Goal: Find specific page/section: Find specific page/section

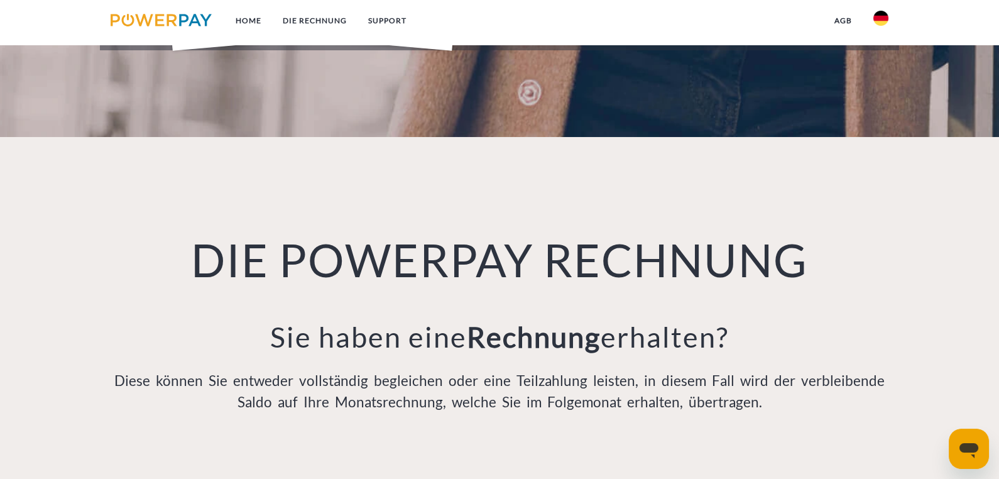
scroll to position [921, 0]
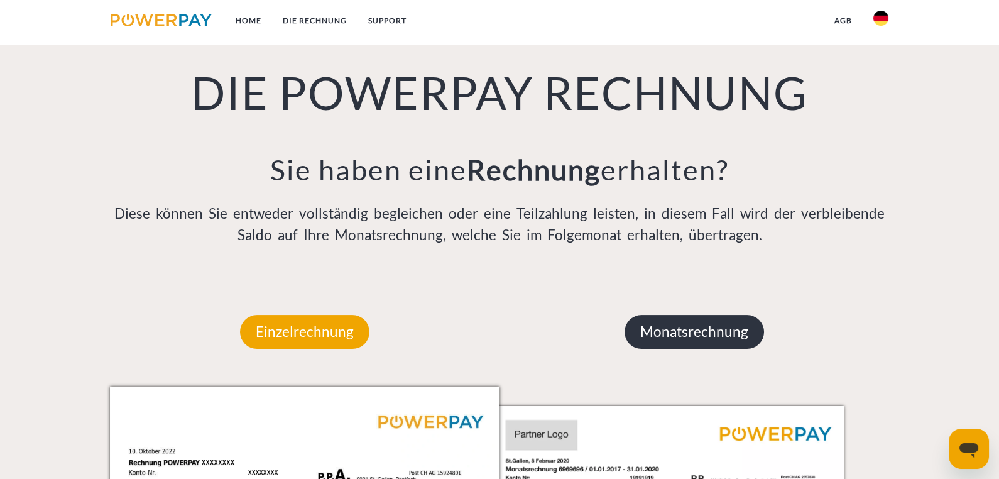
click at [699, 333] on p "Monatsrechnung" at bounding box center [693, 332] width 139 height 34
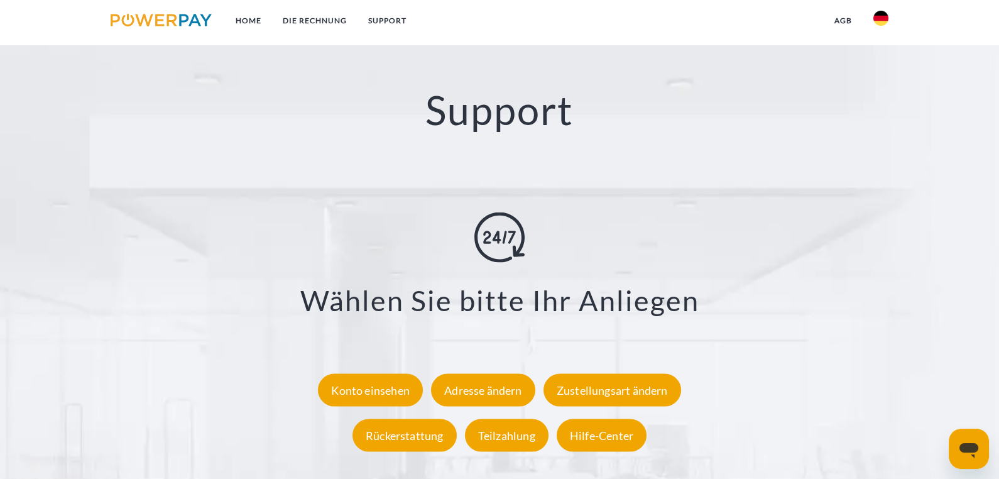
scroll to position [2262, 0]
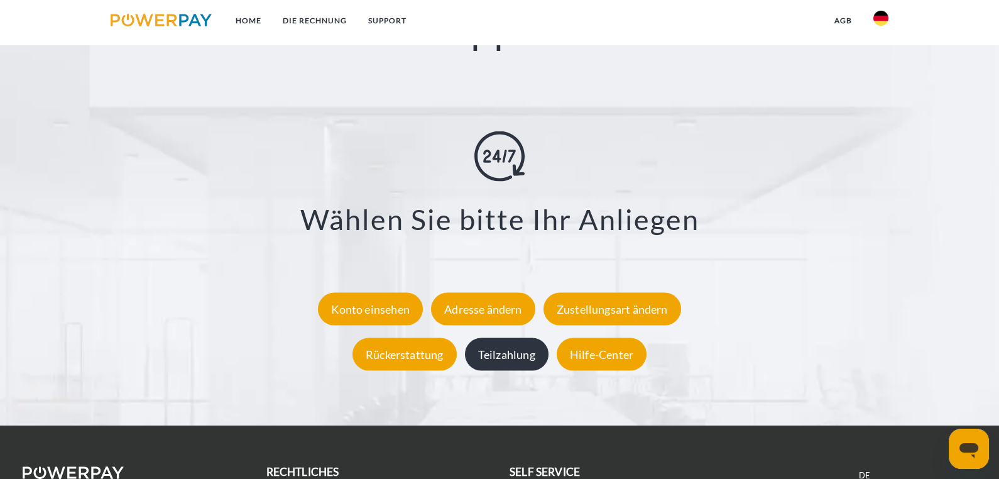
click at [520, 356] on div "Teilzahlung" at bounding box center [507, 353] width 84 height 33
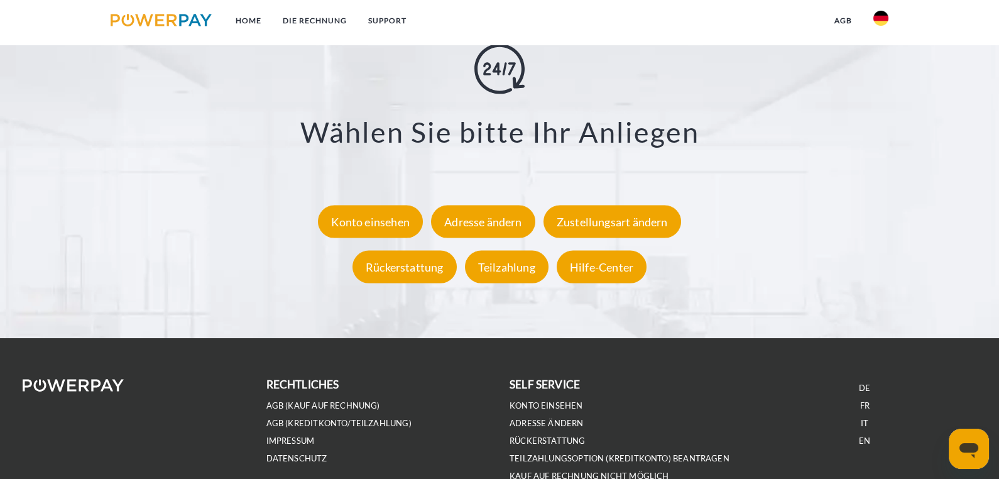
scroll to position [2424, 0]
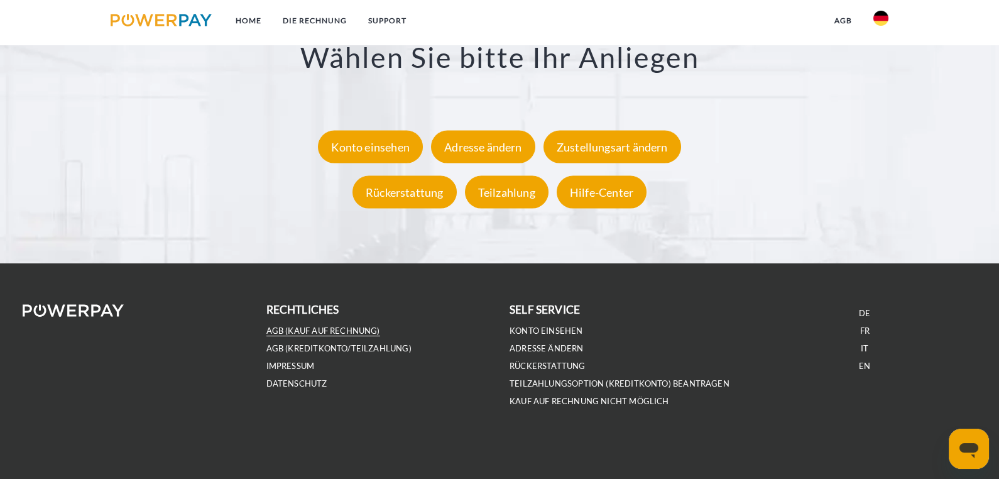
click at [321, 331] on link "AGB (Kauf auf Rechnung)" at bounding box center [323, 330] width 114 height 11
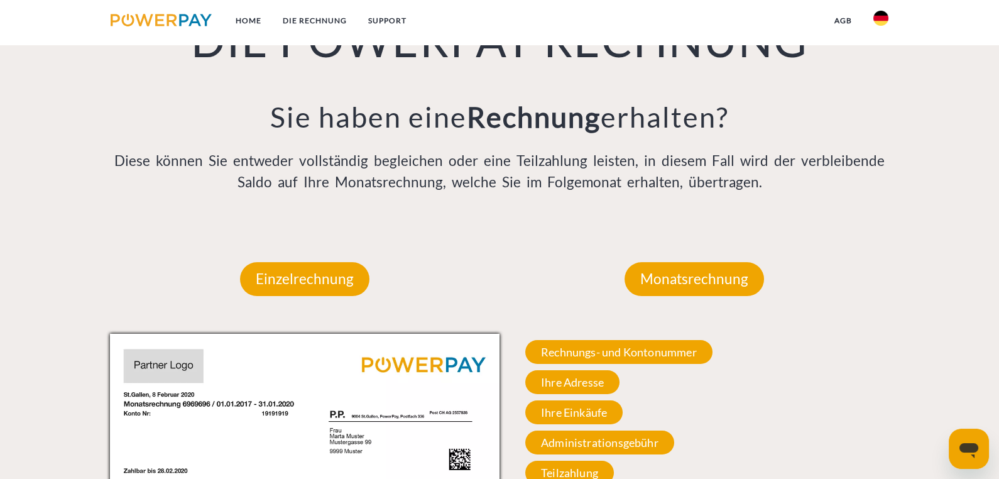
scroll to position [1172, 0]
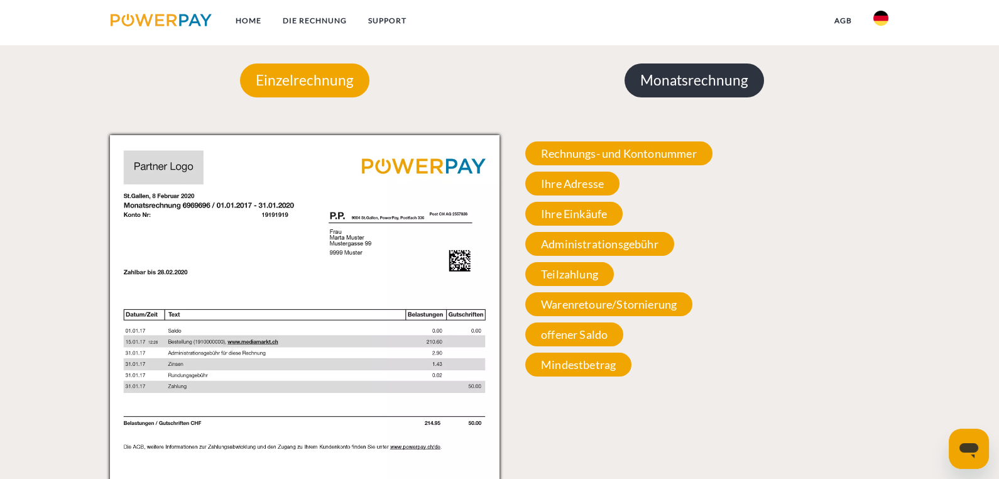
click at [665, 86] on p "Monatsrechnung" at bounding box center [693, 80] width 139 height 34
click at [683, 82] on p "Monatsrechnung" at bounding box center [693, 80] width 139 height 34
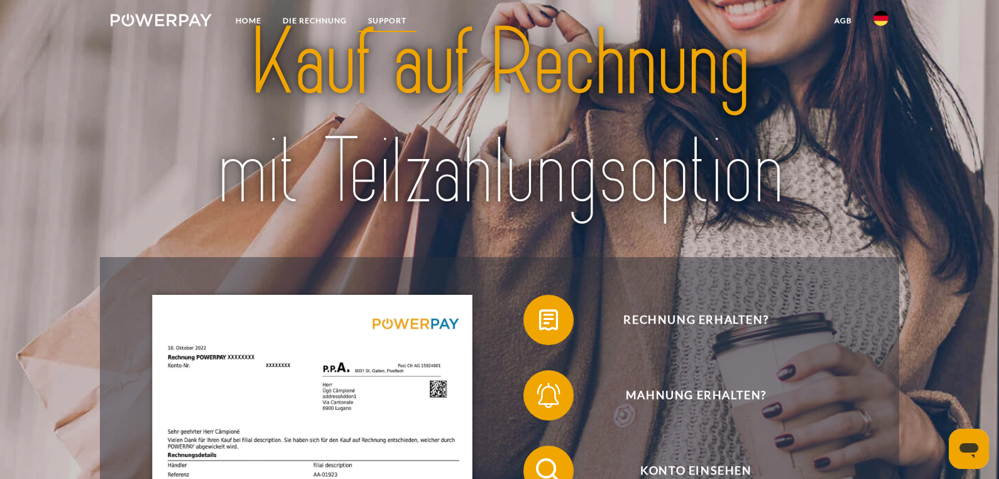
scroll to position [0, 0]
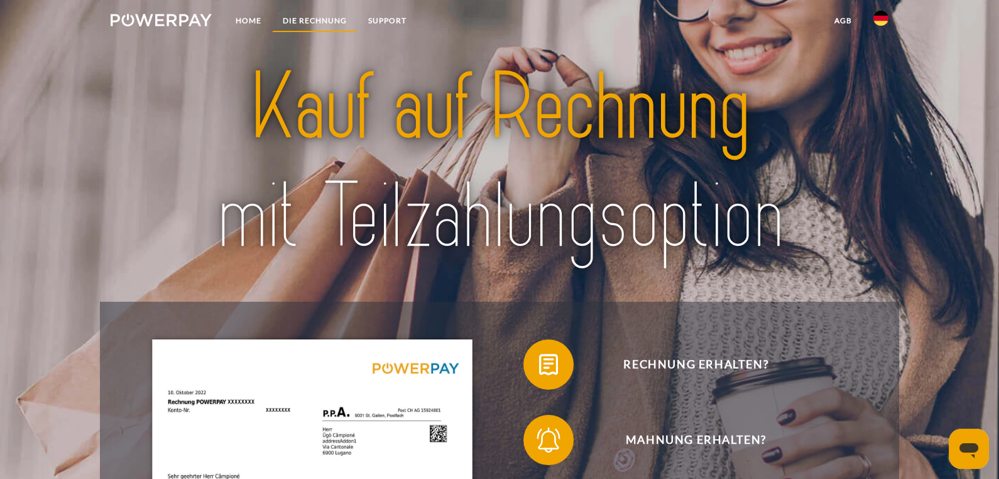
click at [319, 24] on link "DIE RECHNUNG" at bounding box center [314, 20] width 85 height 23
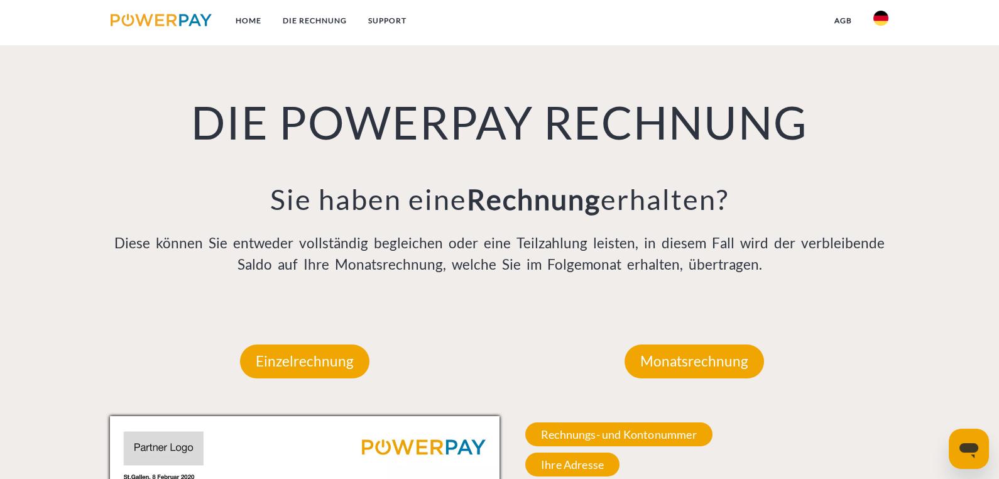
scroll to position [893, 0]
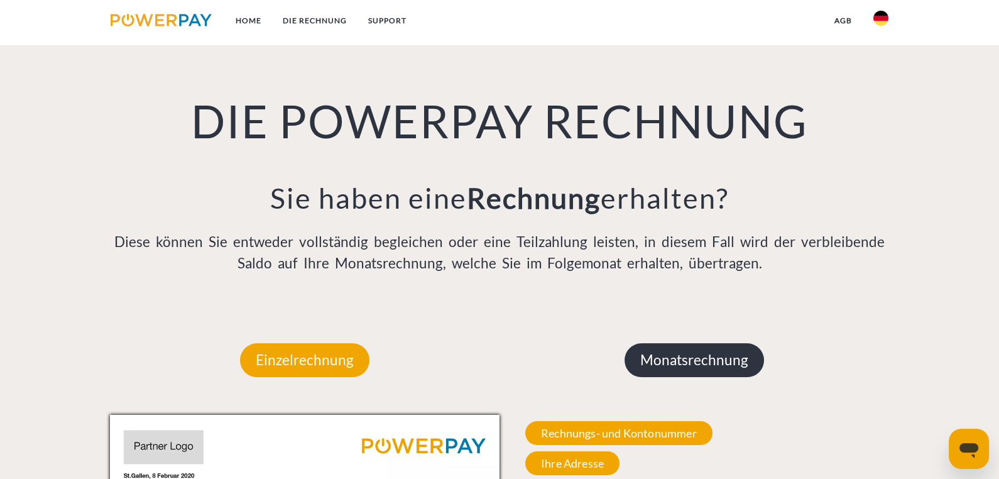
click at [675, 354] on p "Monatsrechnung" at bounding box center [693, 360] width 139 height 34
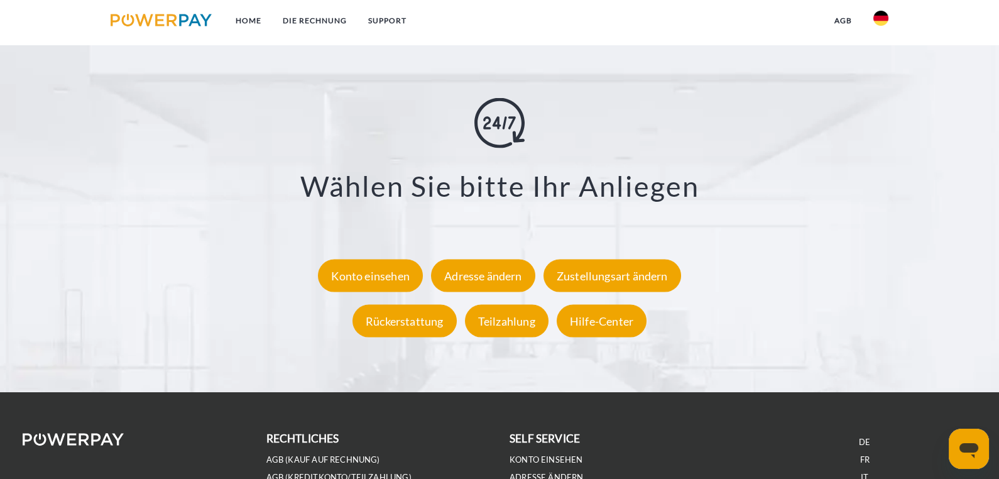
scroll to position [2317, 0]
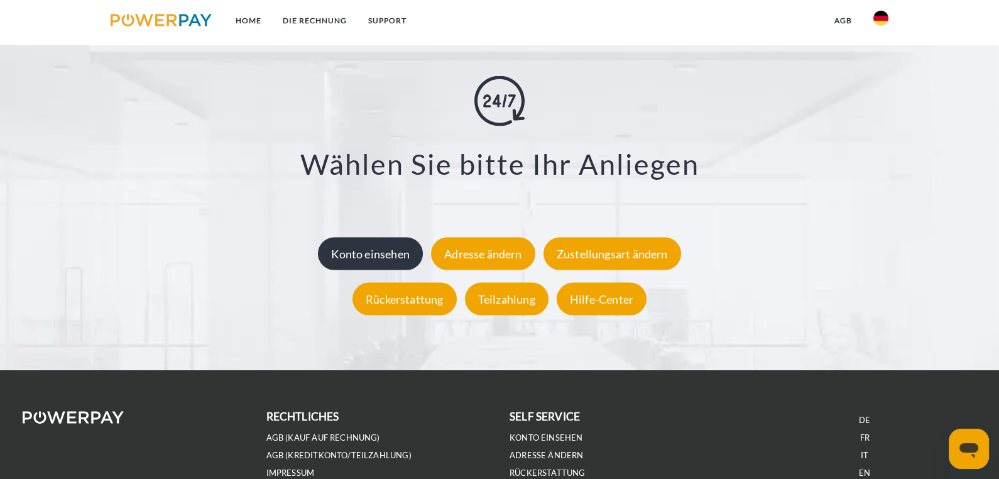
click at [393, 261] on div "Konto einsehen" at bounding box center [370, 253] width 105 height 33
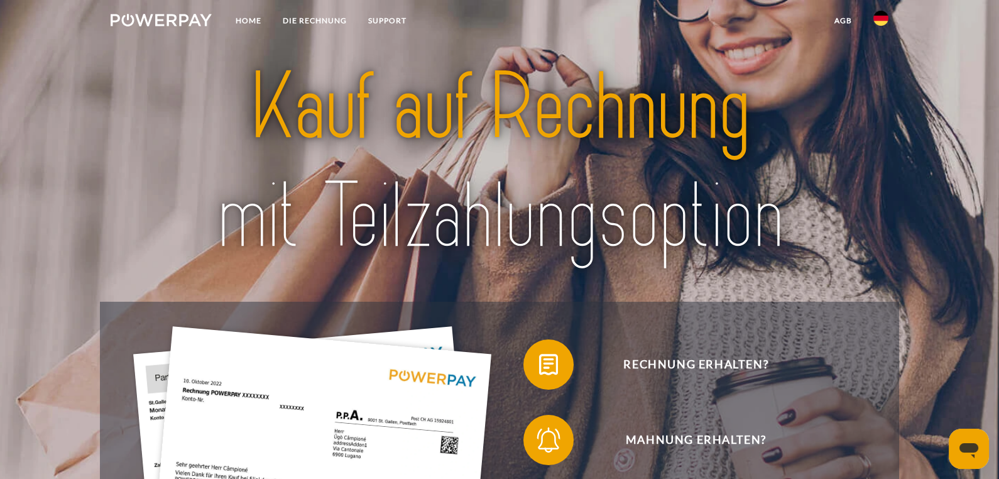
click at [845, 21] on link "agb" at bounding box center [843, 20] width 39 height 23
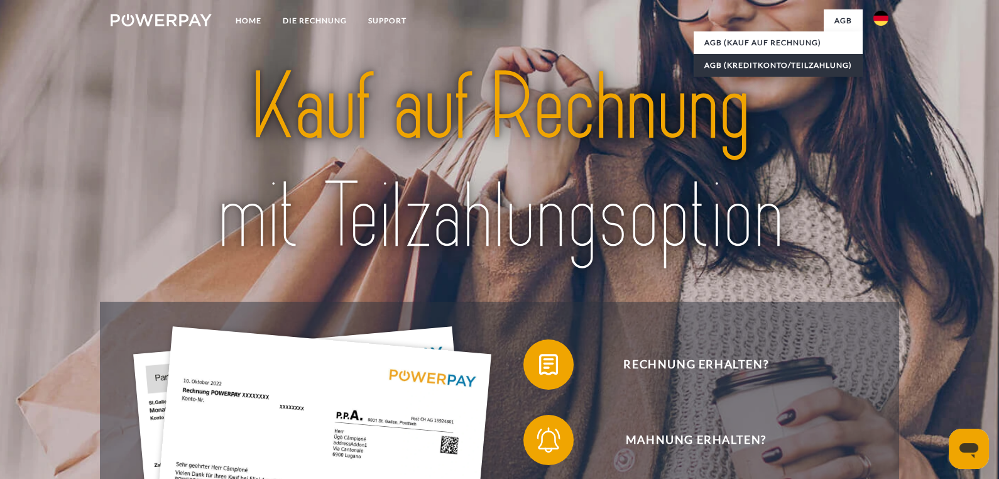
click at [790, 65] on link "AGB (Kreditkonto/Teilzahlung)" at bounding box center [778, 65] width 169 height 23
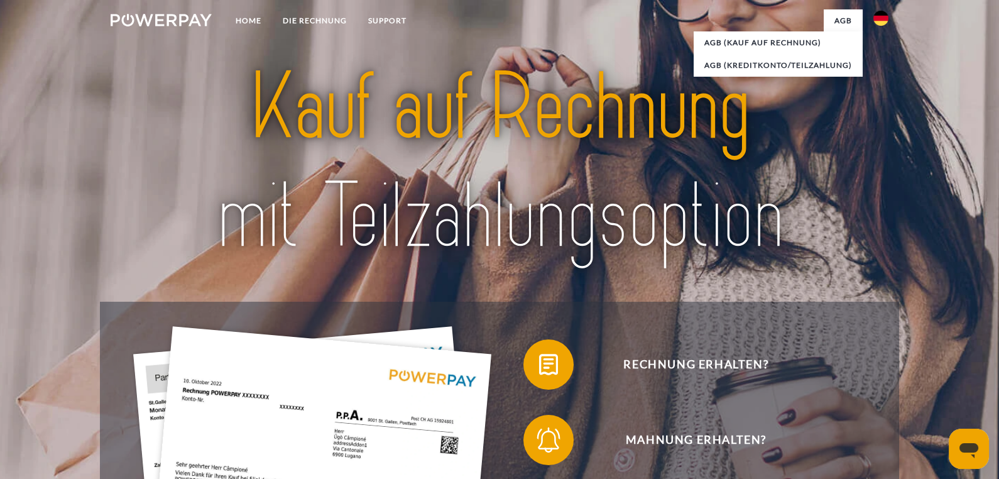
click at [869, 146] on div at bounding box center [499, 163] width 799 height 278
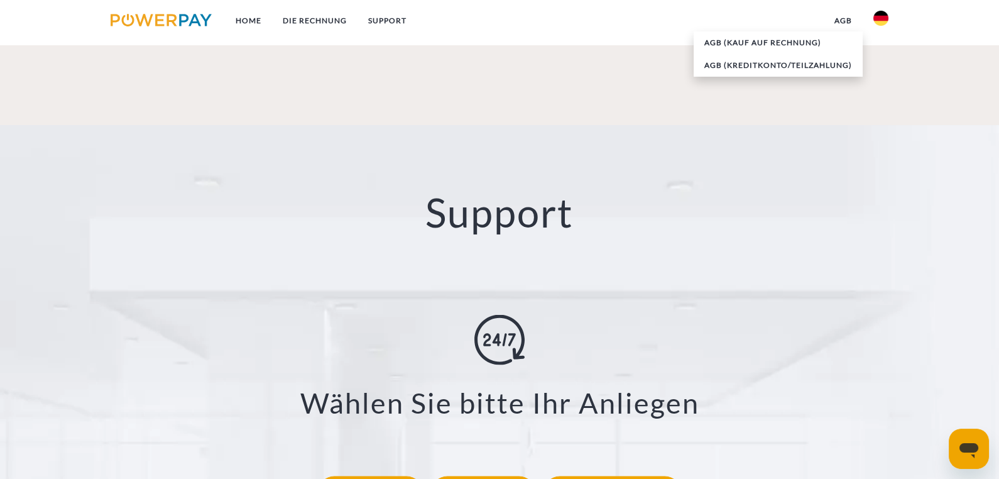
scroll to position [2177, 0]
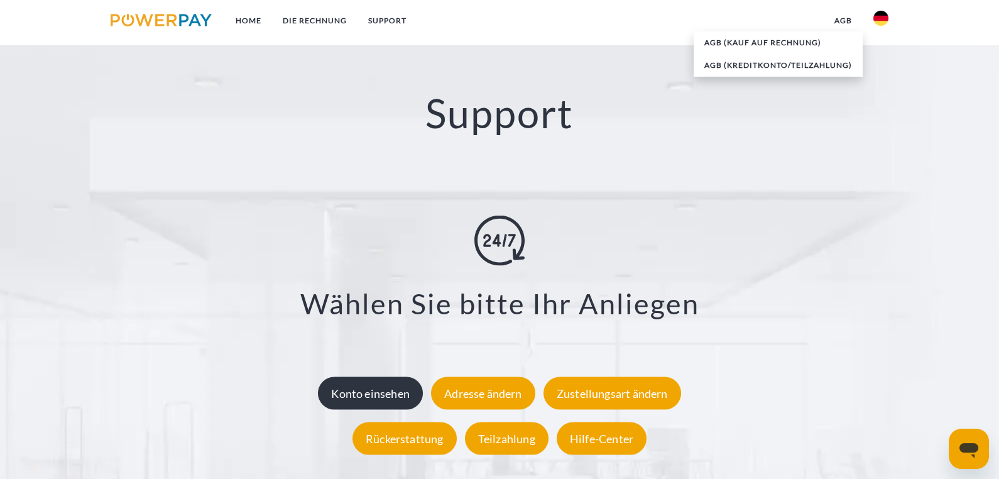
click at [381, 393] on div "Konto einsehen" at bounding box center [370, 392] width 105 height 33
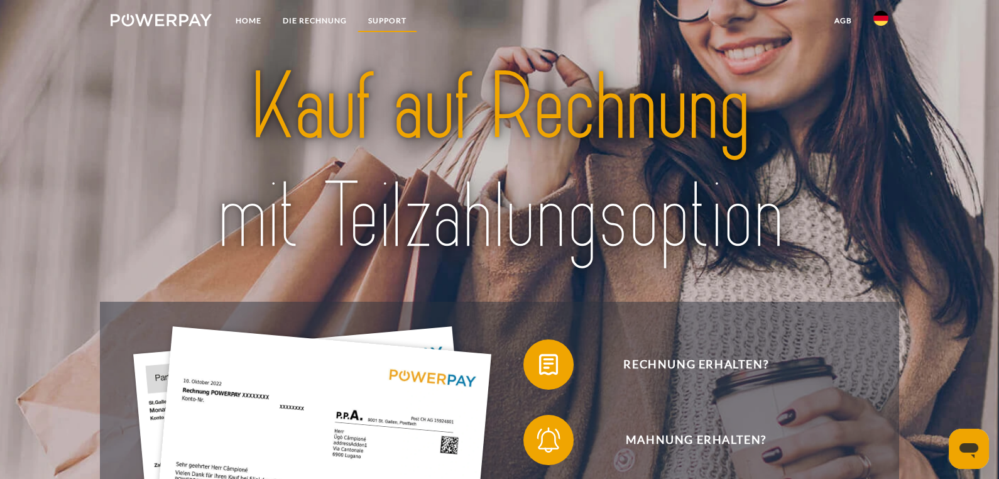
click at [388, 16] on link "SUPPORT" at bounding box center [387, 20] width 60 height 23
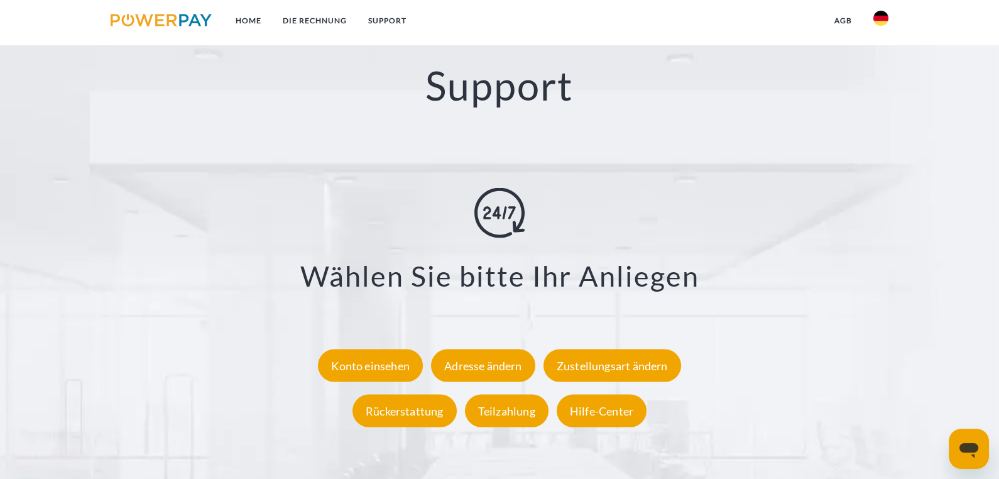
scroll to position [2206, 0]
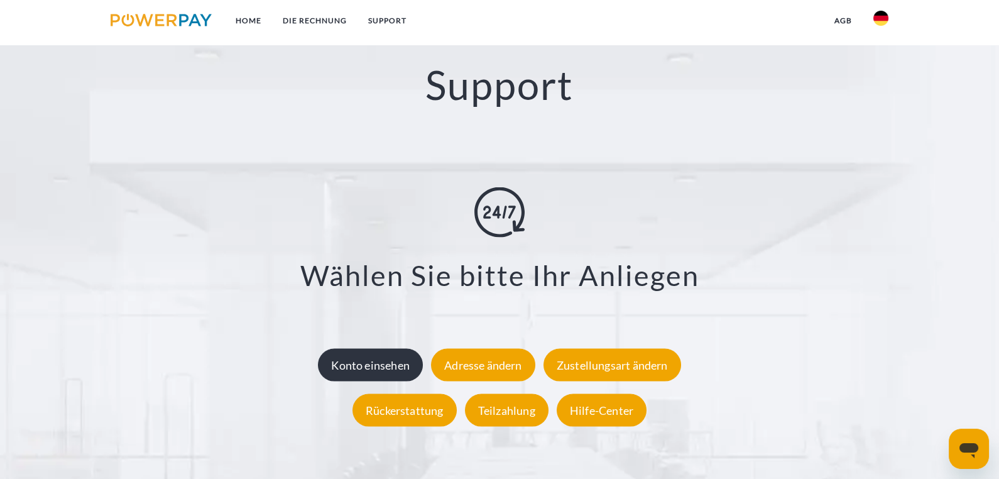
click at [373, 369] on div "Konto einsehen" at bounding box center [370, 364] width 105 height 33
